Goal: Check status: Check status

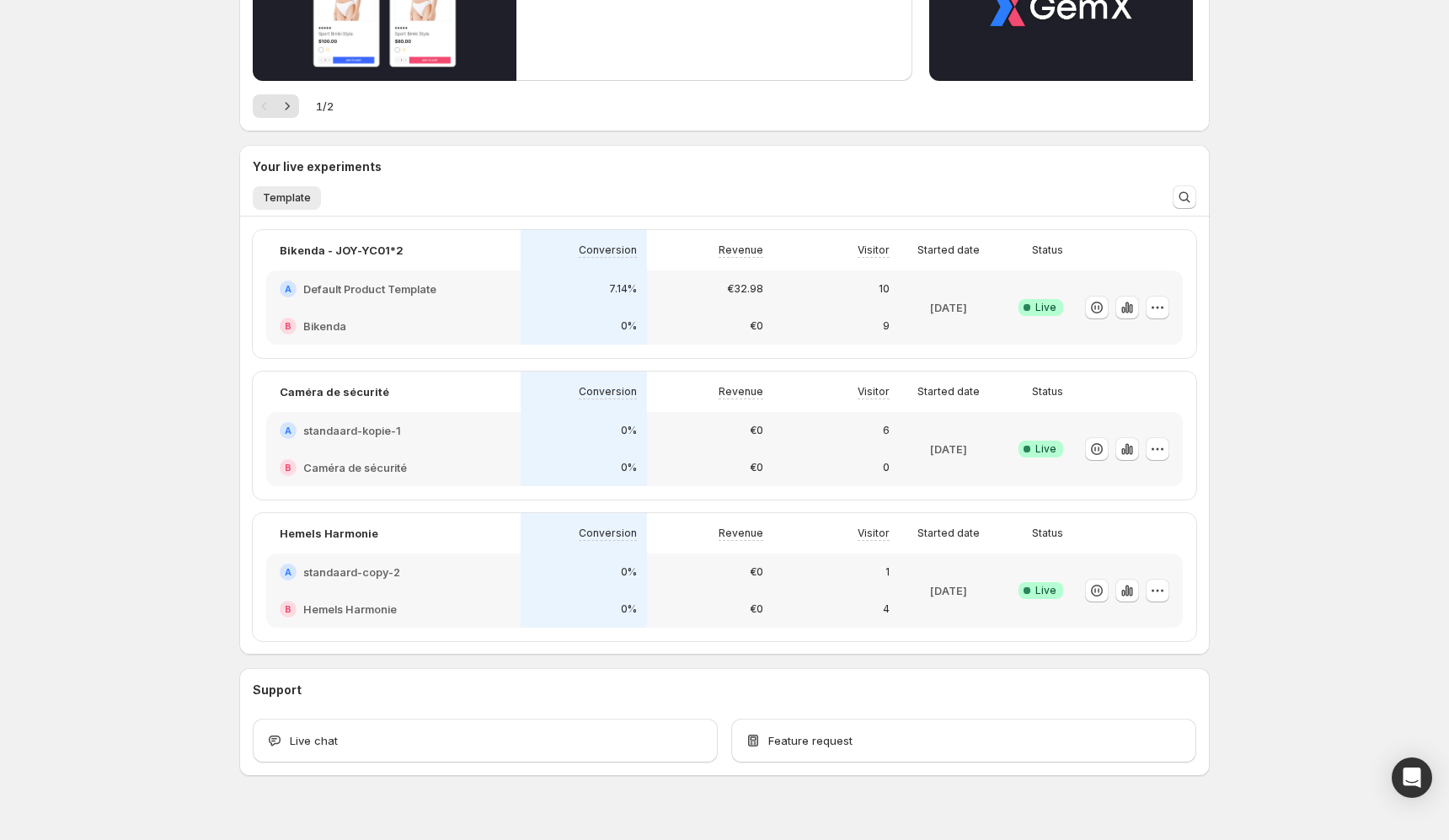
scroll to position [292, 0]
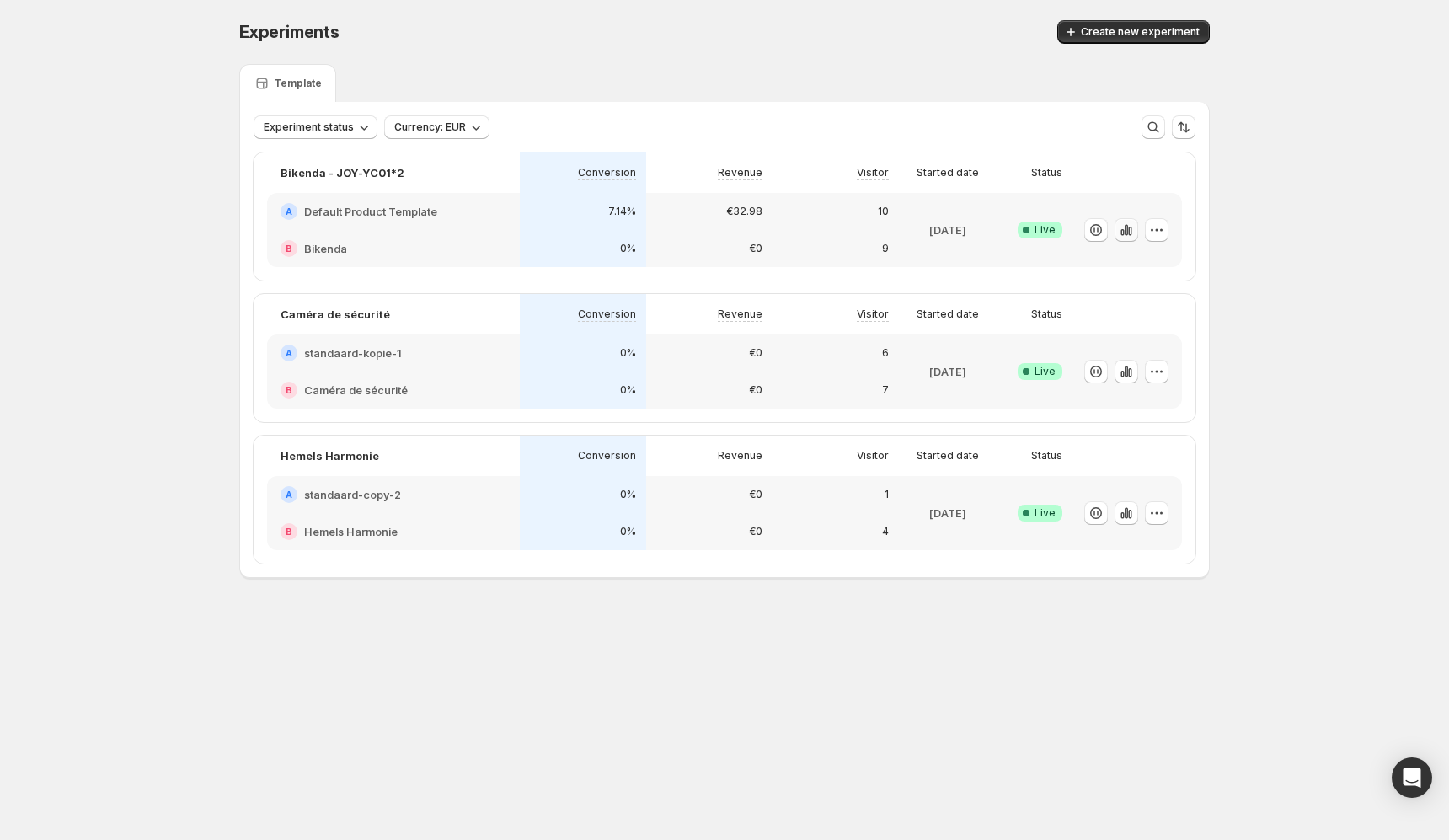
click at [1124, 231] on icon "button" at bounding box center [1126, 229] width 4 height 10
